Goal: Find specific page/section: Find specific page/section

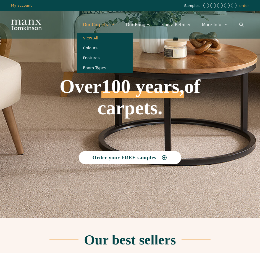
click at [102, 36] on link "View All" at bounding box center [104, 38] width 55 height 10
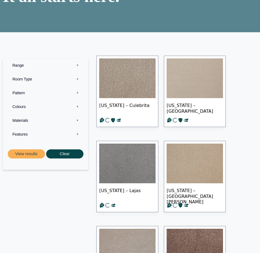
scroll to position [83, 0]
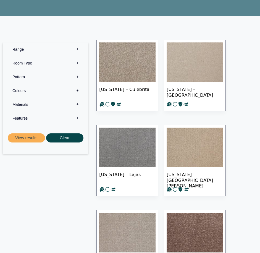
click at [77, 47] on label "Range 0" at bounding box center [45, 50] width 77 height 14
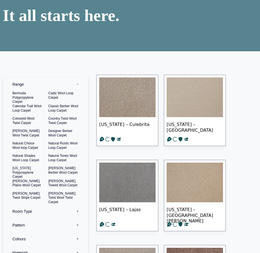
scroll to position [0, 0]
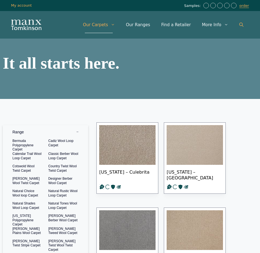
click at [239, 24] on link "Open Search Bar" at bounding box center [241, 25] width 15 height 17
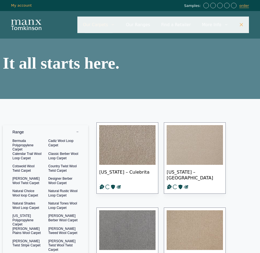
click at [118, 30] on input "Primary" at bounding box center [162, 25] width 171 height 17
type input "********"
